Goal: Information Seeking & Learning: Learn about a topic

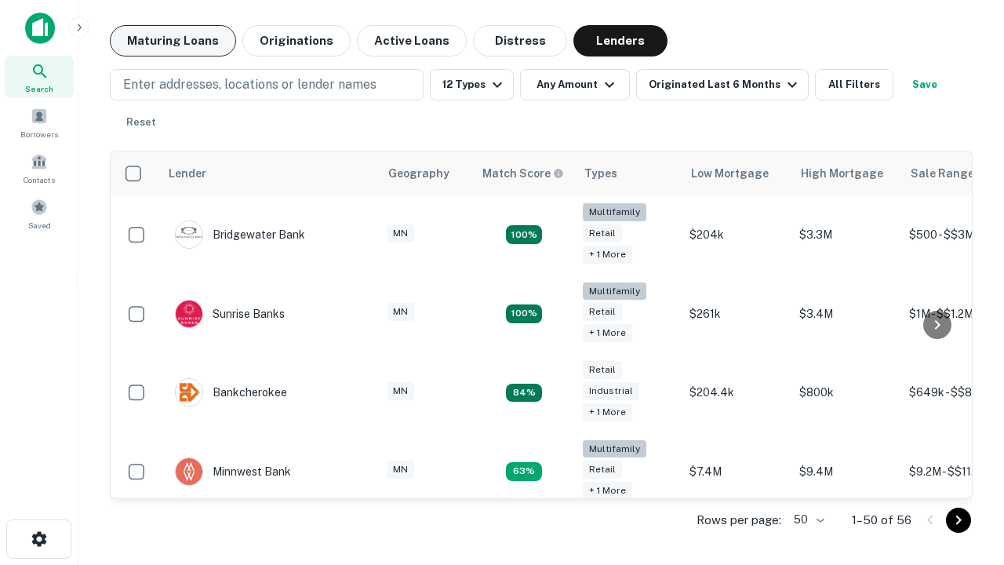
click at [173, 41] on button "Maturing Loans" at bounding box center [173, 40] width 126 height 31
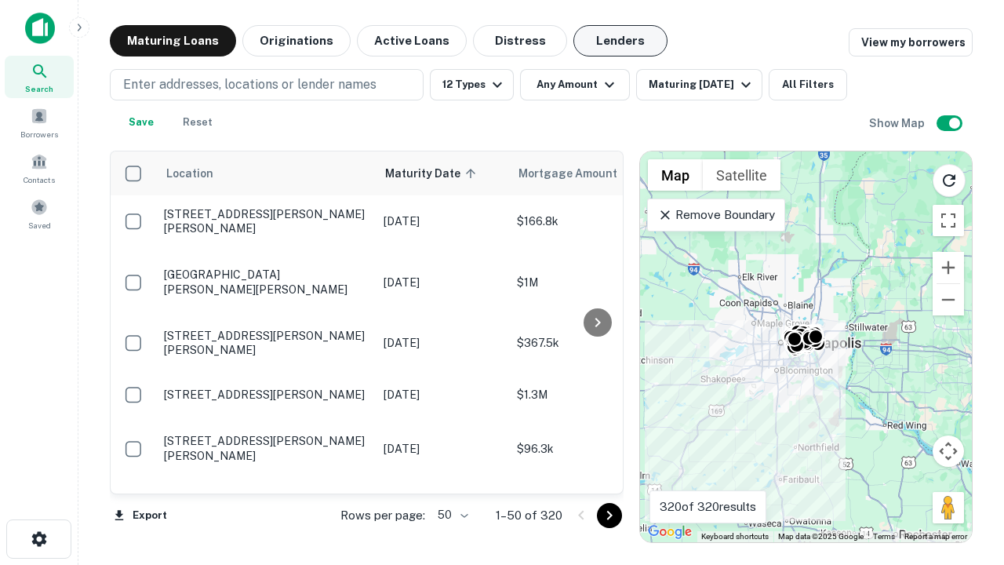
click at [621, 41] on button "Lenders" at bounding box center [621, 40] width 94 height 31
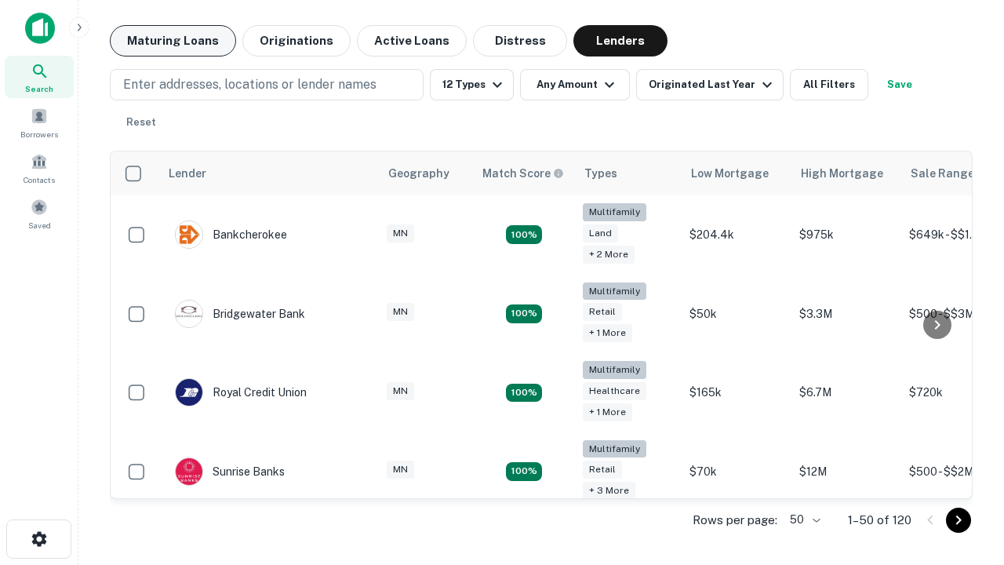
click at [173, 41] on button "Maturing Loans" at bounding box center [173, 40] width 126 height 31
